Goal: Task Accomplishment & Management: Use online tool/utility

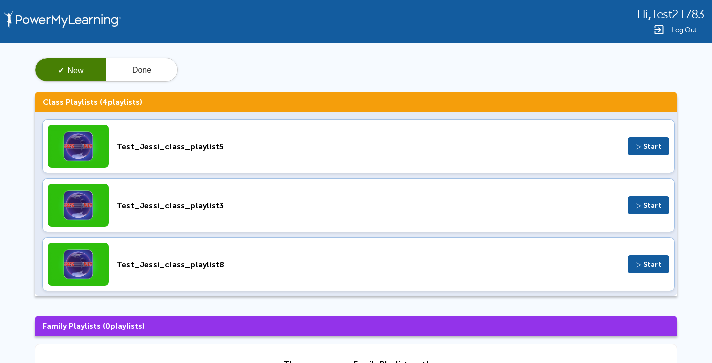
click at [635, 149] on span "▷ Start" at bounding box center [648, 146] width 26 height 8
click at [0, 0] on student-dashboard "Hi , Test2T783 Log Out ✓ New Done Class Playlists ( 4 playlists) Test_Jessi_cla…" at bounding box center [356, 199] width 712 height 398
click at [169, 209] on div "Test_Jessi_class_playlist8" at bounding box center [367, 205] width 503 height 9
